Goal: Task Accomplishment & Management: Use online tool/utility

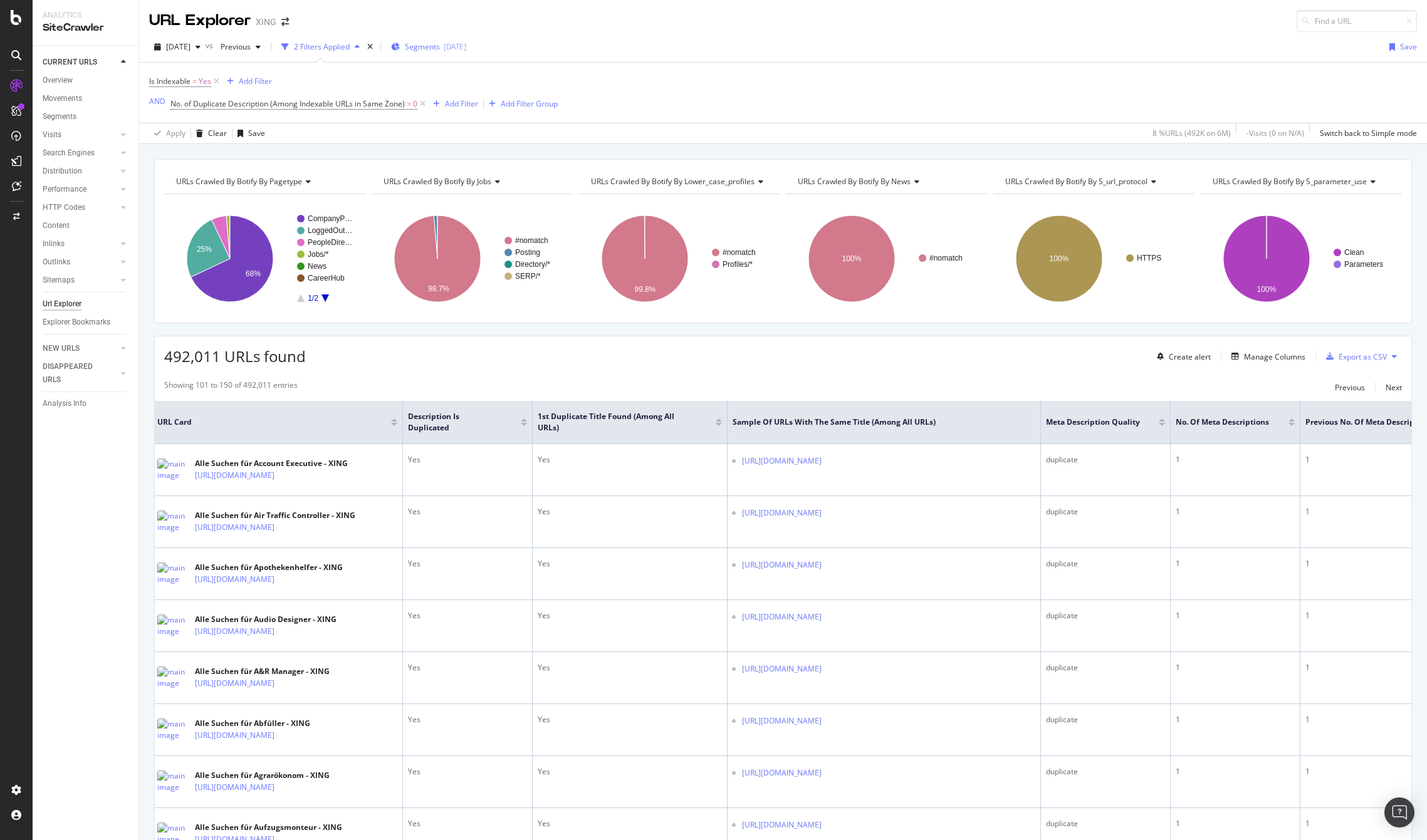
click at [466, 41] on div "Segments [DATE]" at bounding box center [428, 47] width 75 height 19
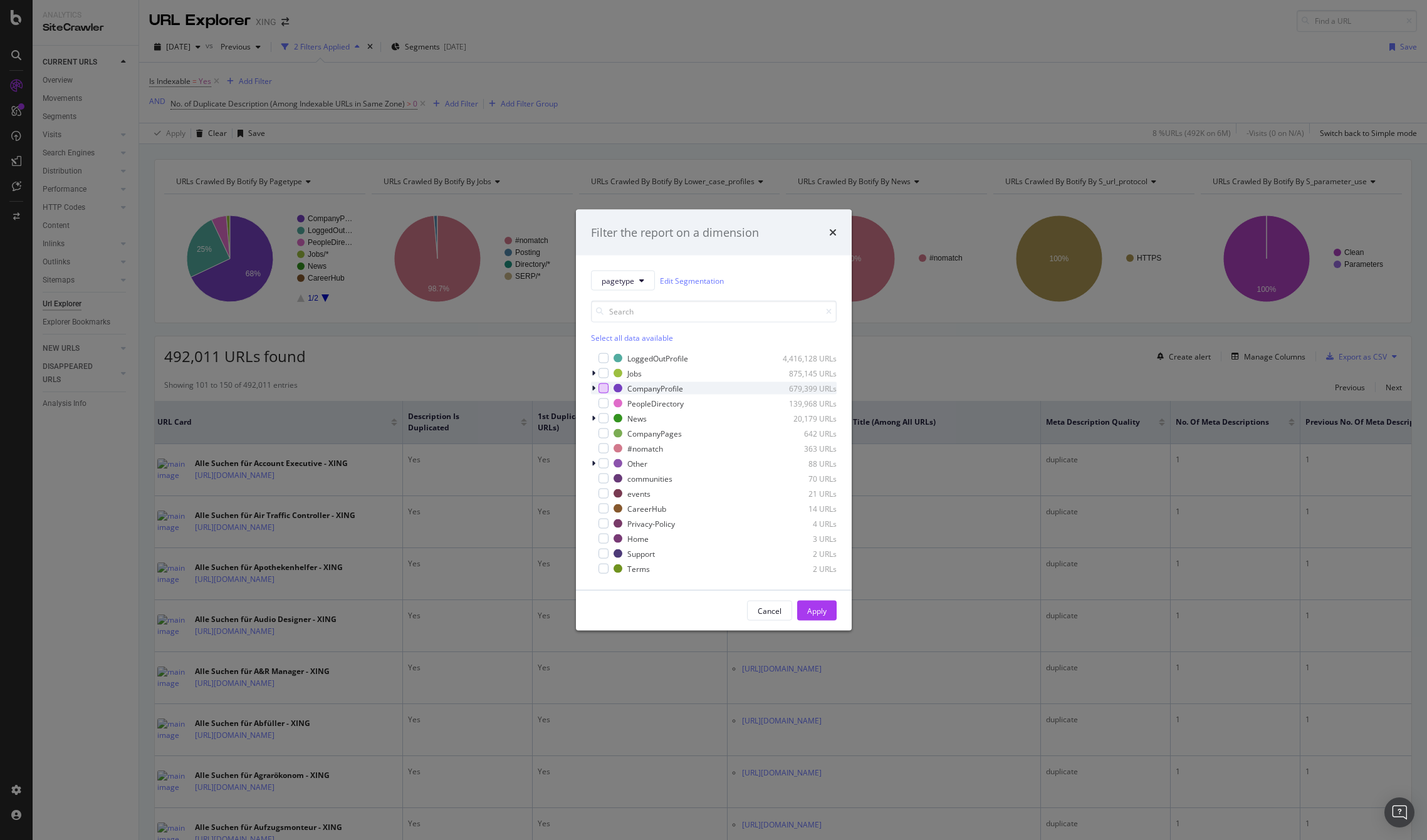
click at [602, 390] on div "modal" at bounding box center [604, 388] width 10 height 10
click at [807, 605] on div "Apply" at bounding box center [817, 610] width 19 height 11
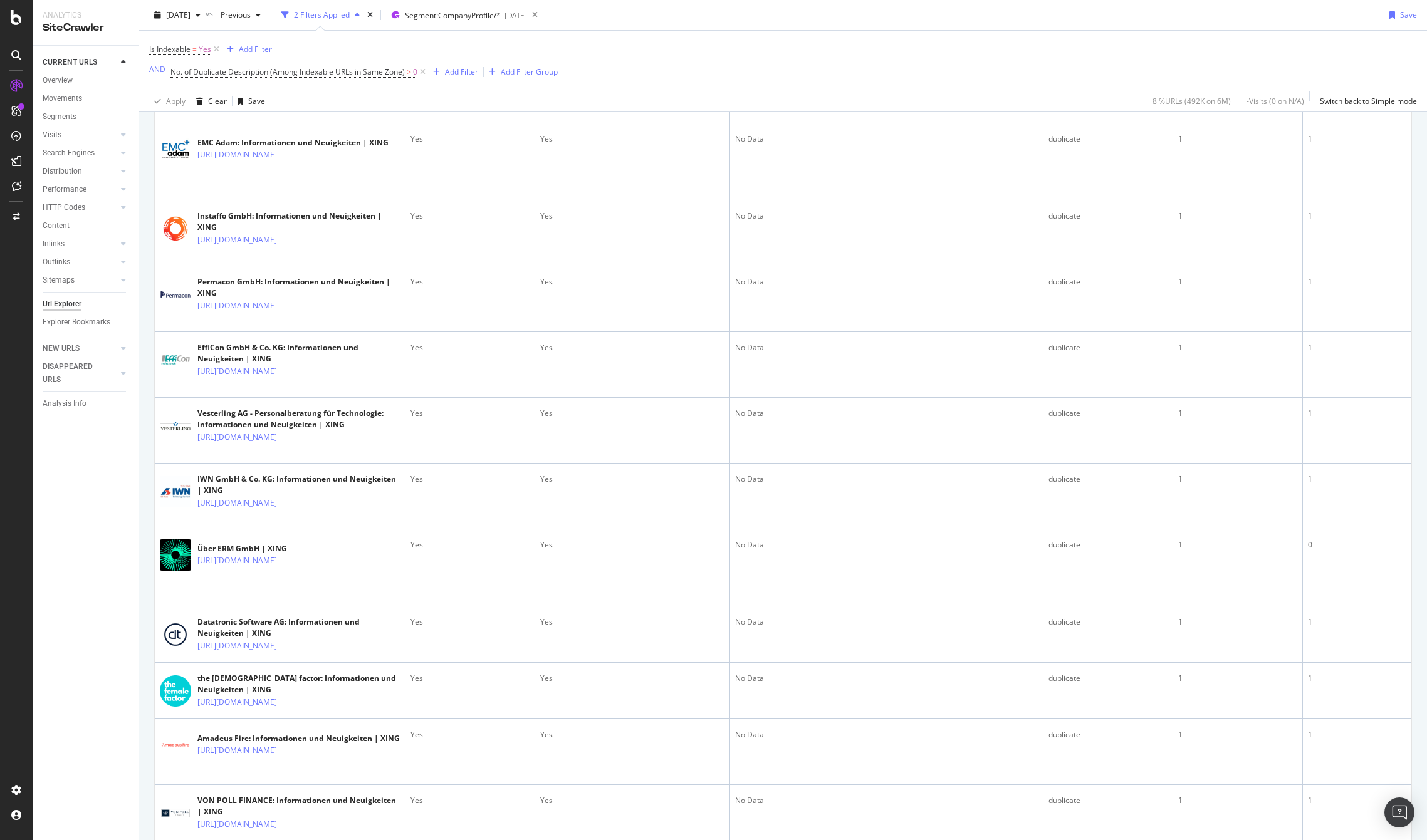
scroll to position [3215, 0]
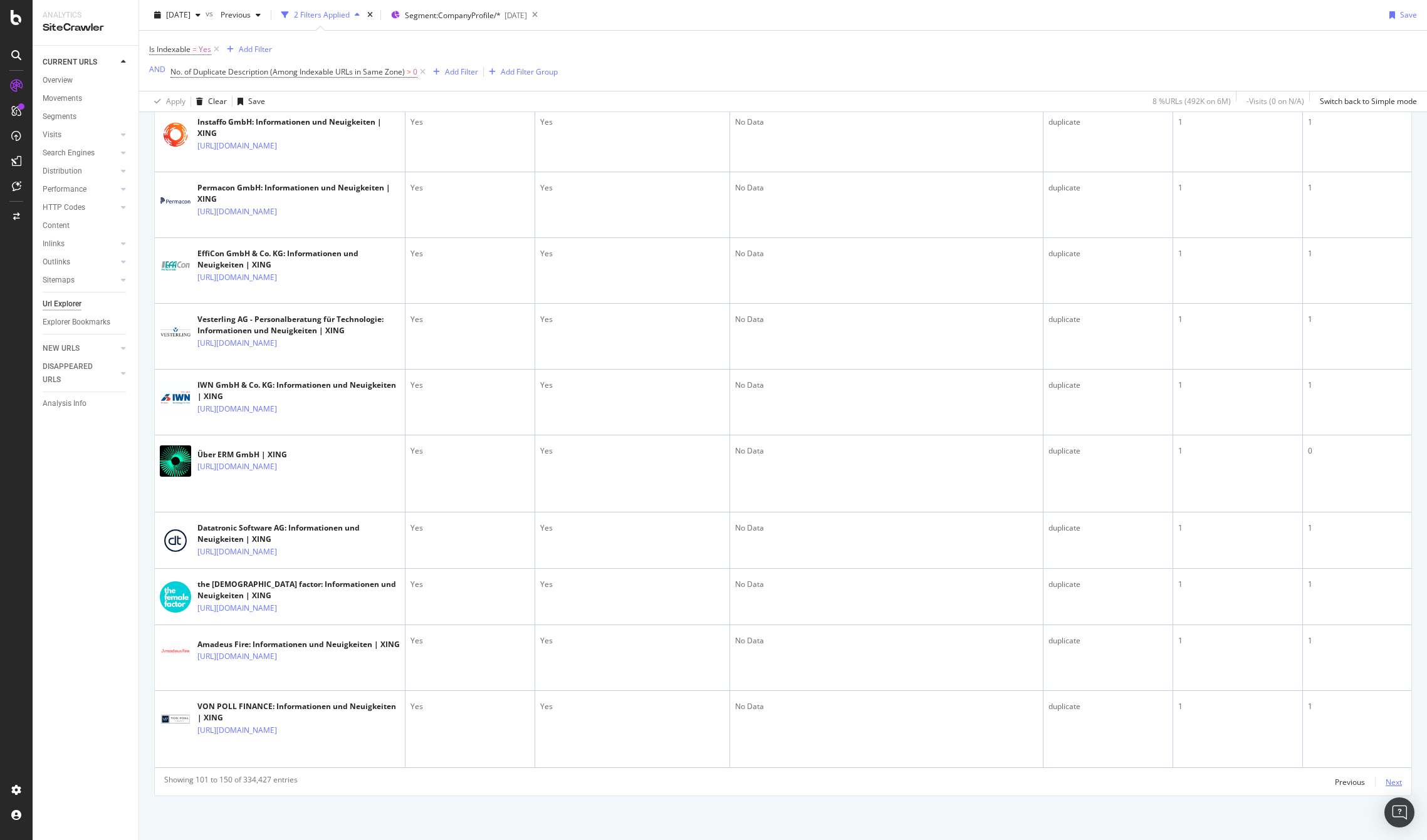
click at [1386, 780] on div "Next" at bounding box center [1393, 782] width 16 height 11
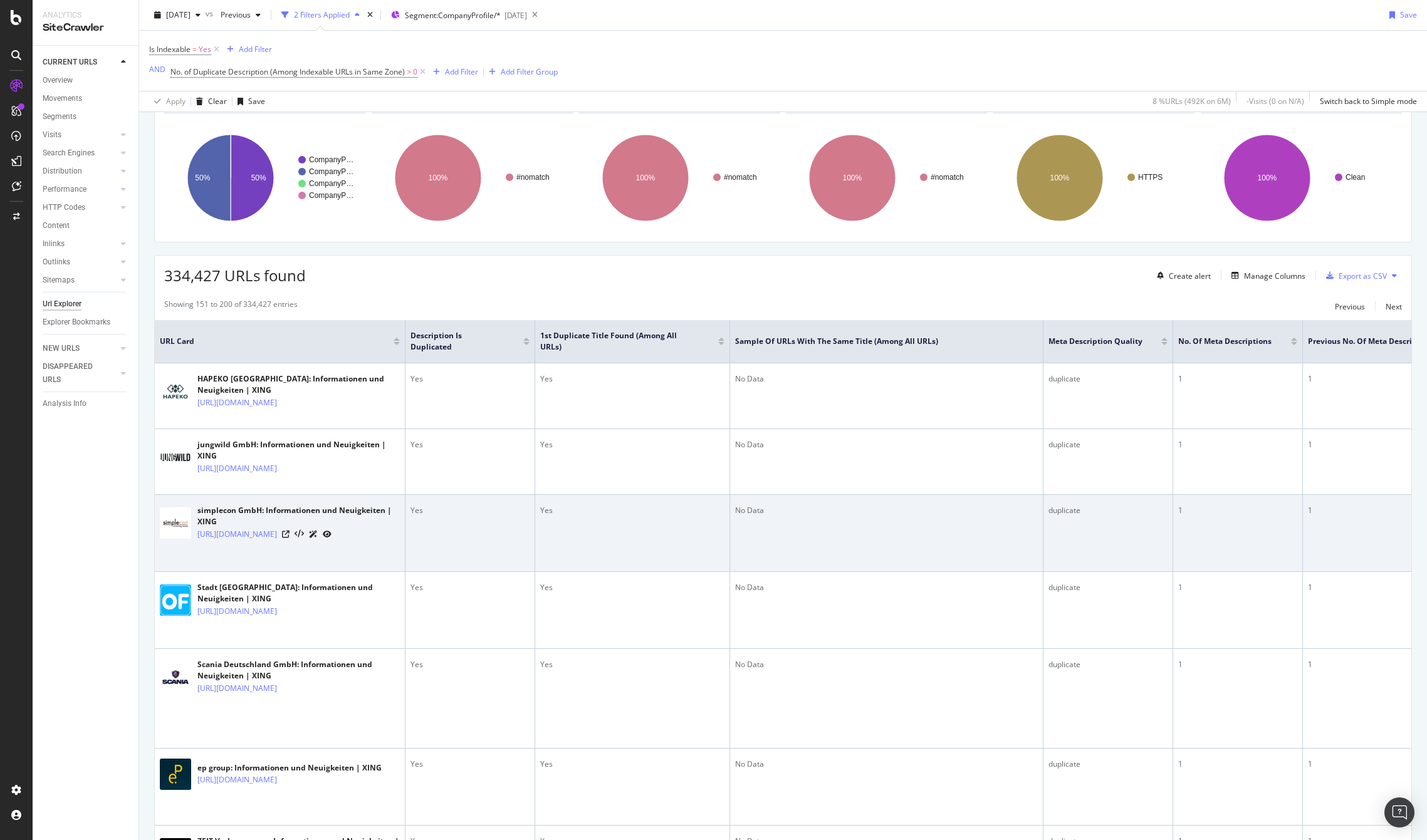
scroll to position [0, 0]
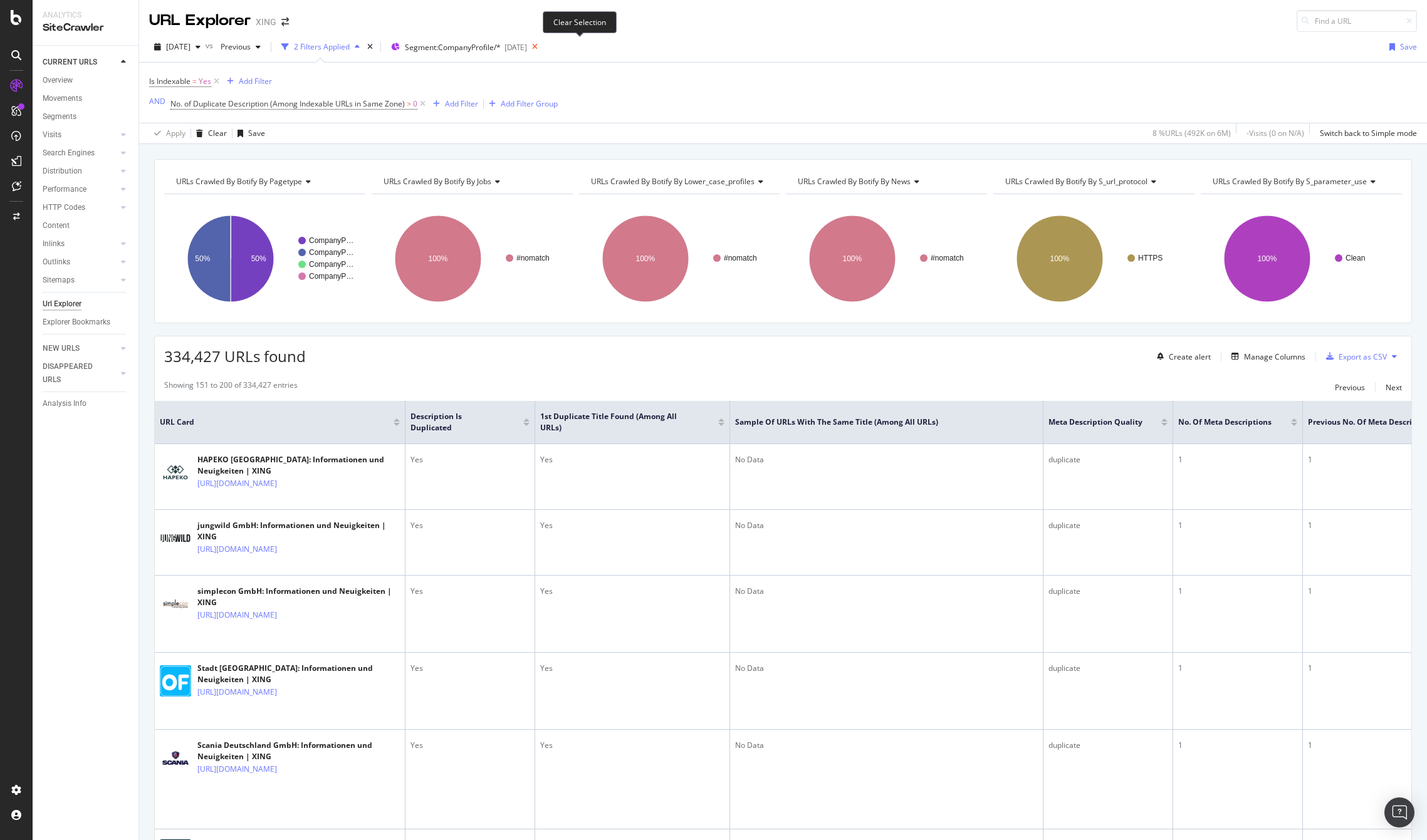
click at [543, 46] on icon at bounding box center [534, 46] width 16 height 18
